Goal: Check status: Check status

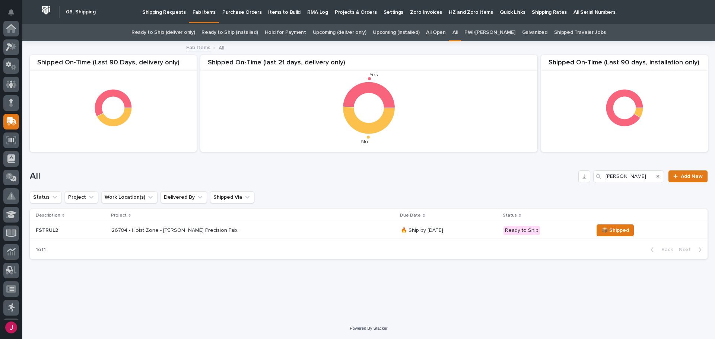
scroll to position [93, 0]
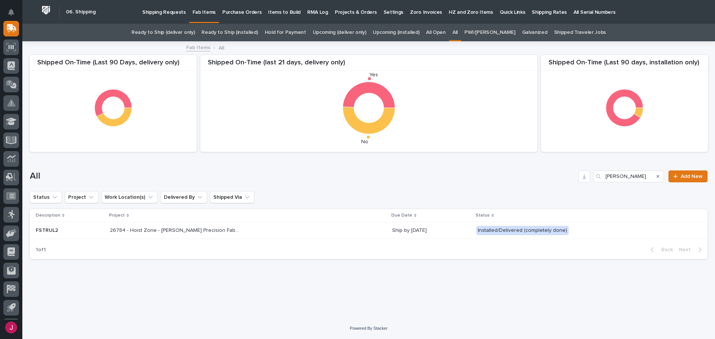
click at [171, 11] on p "Shipping Requests" at bounding box center [164, 8] width 44 height 16
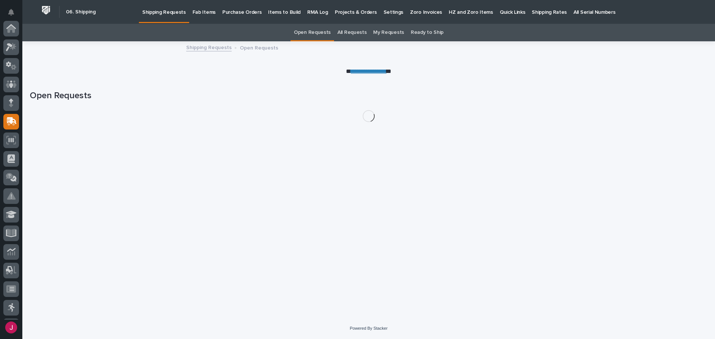
scroll to position [93, 0]
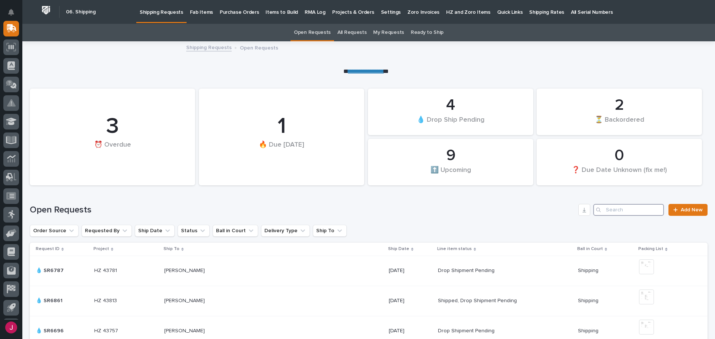
click at [604, 211] on input "Search" at bounding box center [628, 210] width 71 height 12
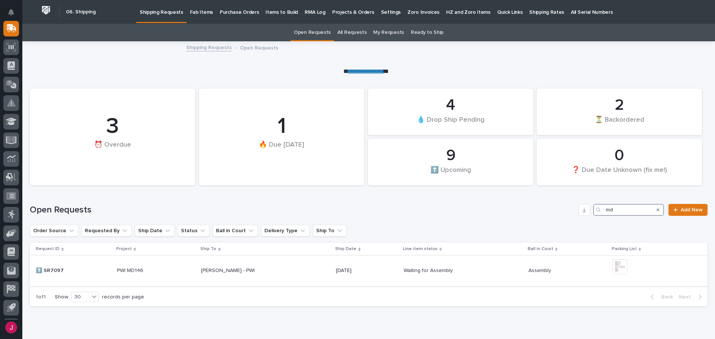
type input "md"
click at [226, 269] on p "[PERSON_NAME] - PWI" at bounding box center [228, 270] width 55 height 8
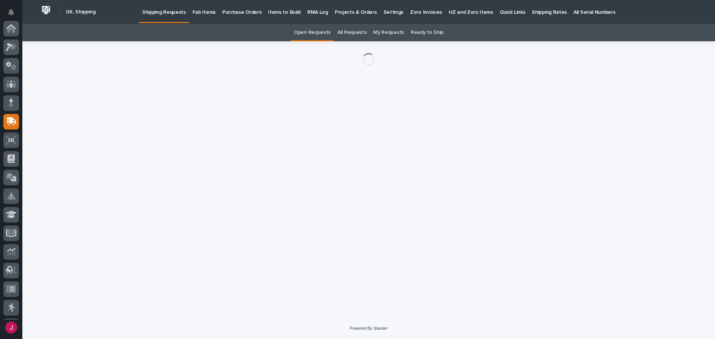
scroll to position [93, 0]
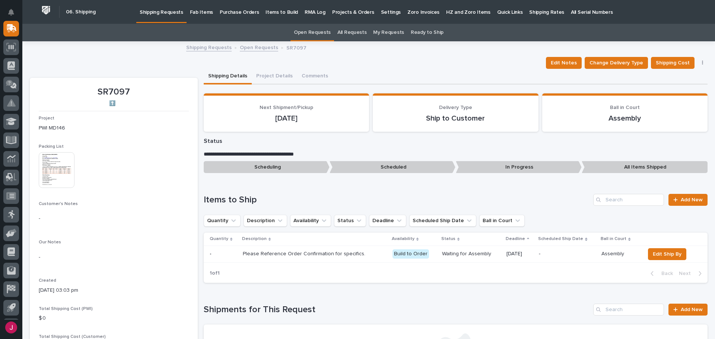
click at [63, 183] on img at bounding box center [57, 170] width 36 height 36
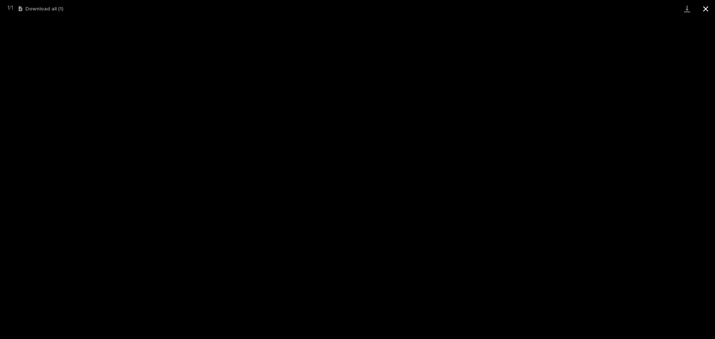
click at [707, 9] on button "Close gallery" at bounding box center [705, 9] width 19 height 18
